Goal: Information Seeking & Learning: Check status

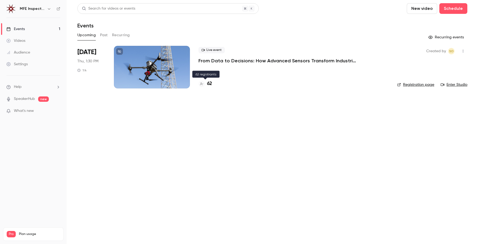
click at [210, 85] on h4 "62" at bounding box center [209, 83] width 5 height 7
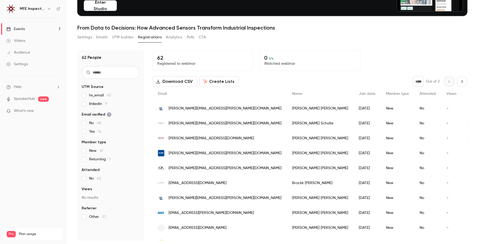
click at [323, 36] on div "Settings Emails UTM builder Registrations Analytics Polls CTA" at bounding box center [272, 38] width 390 height 11
click at [169, 37] on button "Analytics" at bounding box center [174, 37] width 17 height 9
